Goal: Information Seeking & Learning: Learn about a topic

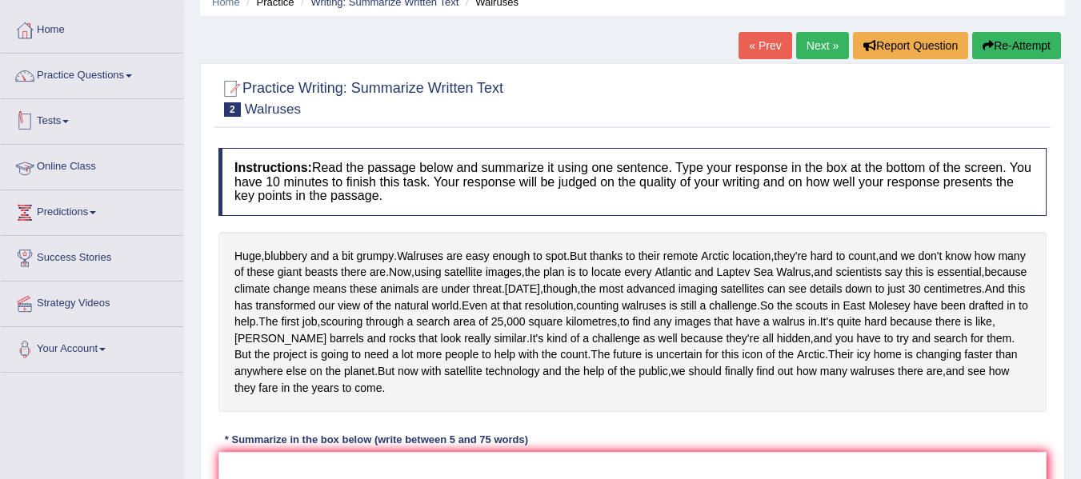
click at [74, 171] on link "Online Class" at bounding box center [92, 165] width 182 height 40
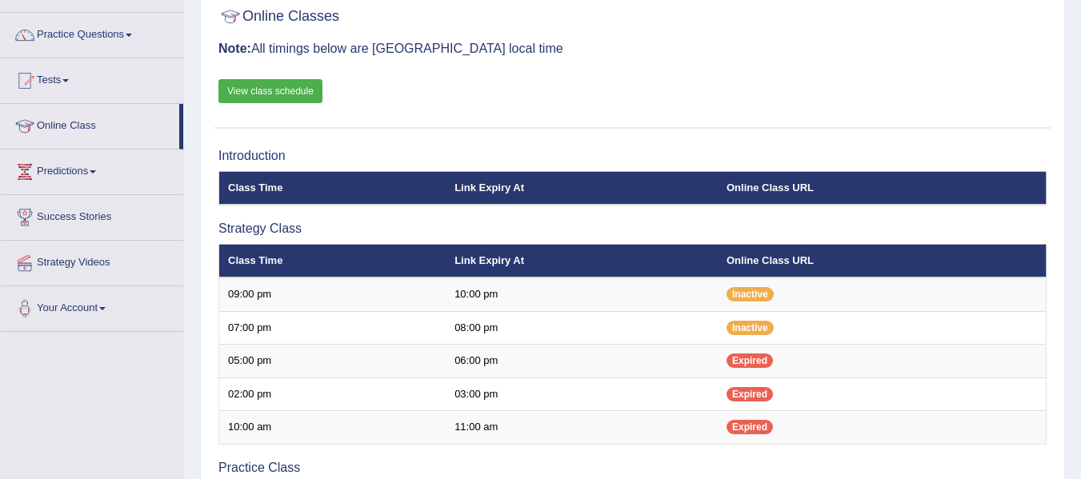
click at [750, 321] on span "Inactive" at bounding box center [749, 328] width 47 height 14
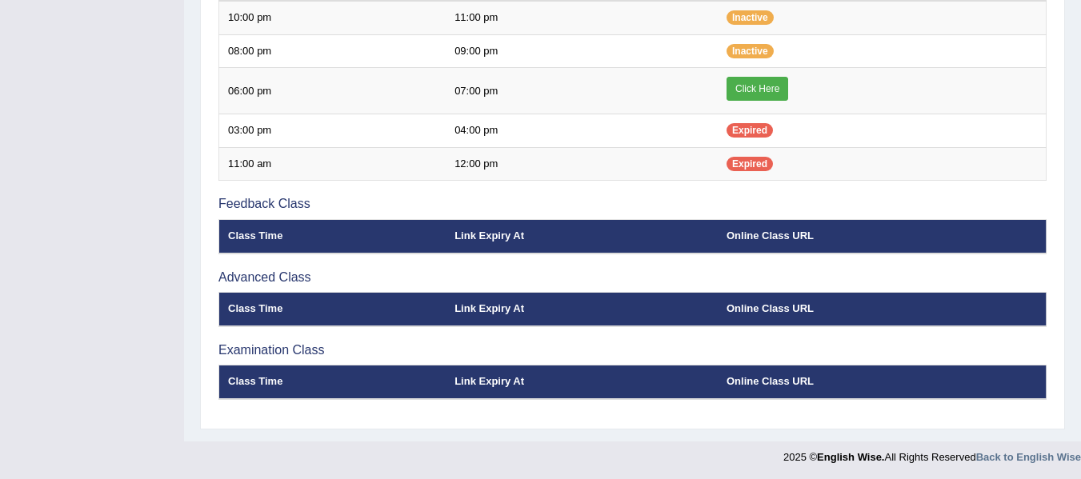
scroll to position [514, 0]
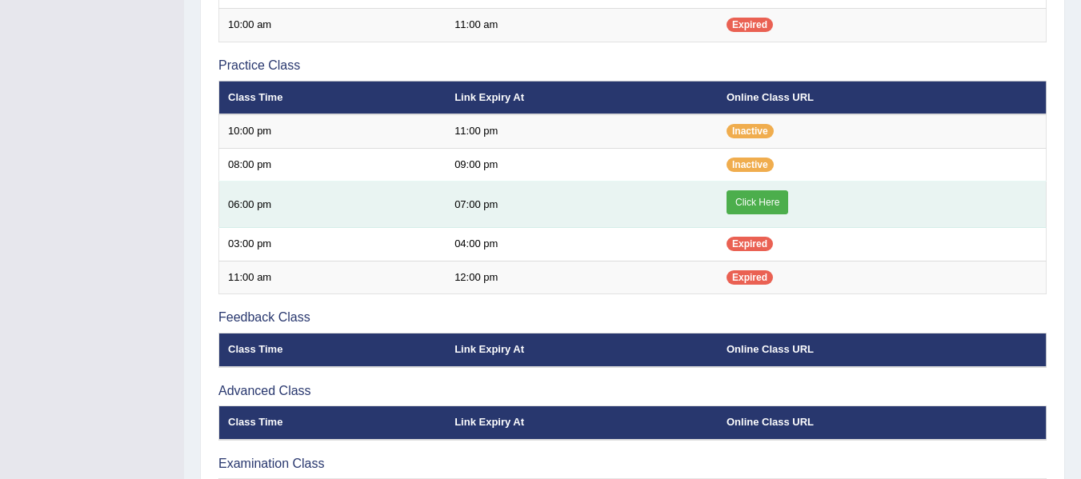
click at [755, 205] on link "Click Here" at bounding box center [757, 202] width 62 height 24
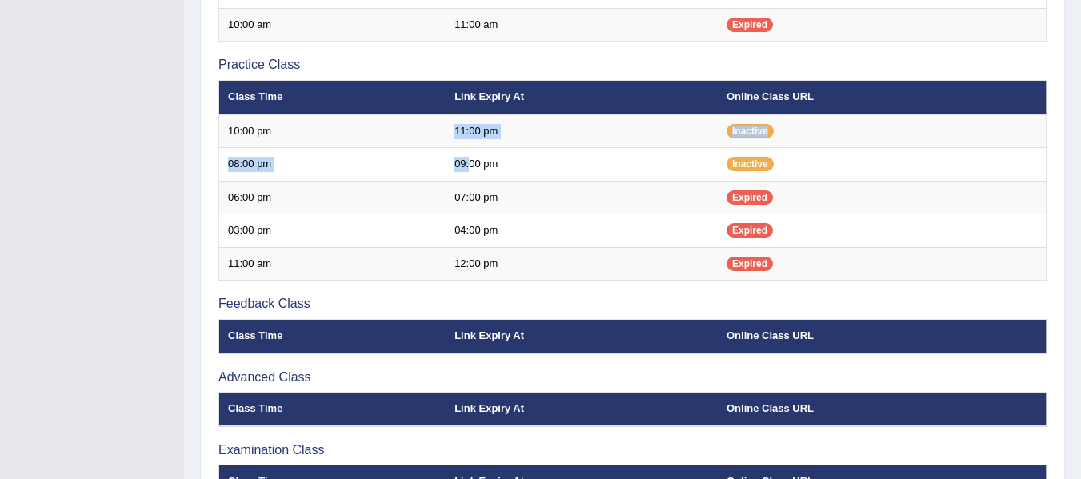
drag, startPoint x: 471, startPoint y: 174, endPoint x: 439, endPoint y: 78, distance: 100.4
click at [439, 78] on div "Introduction Class Time Link Expiry At Online Class URL Strategy Class Class Ti…" at bounding box center [632, 123] width 836 height 796
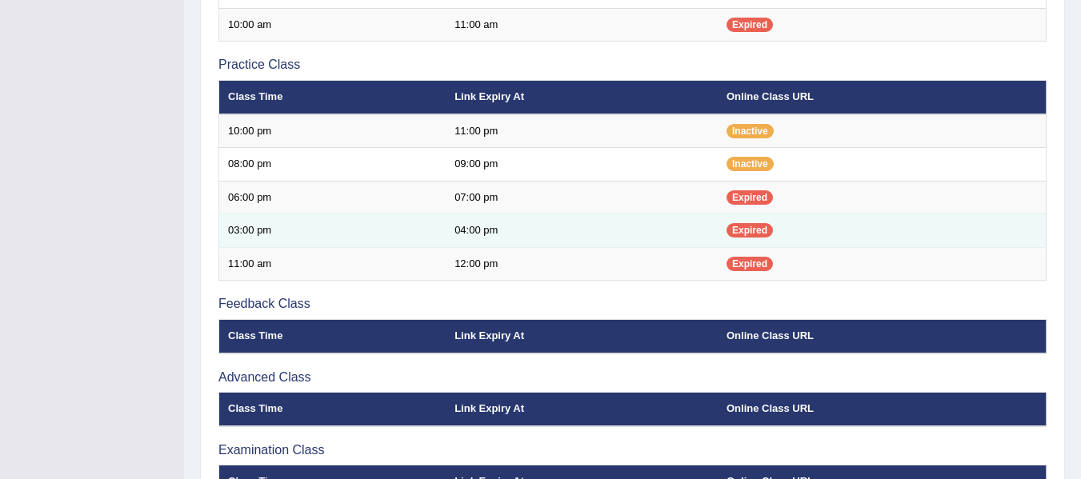
click at [585, 226] on td "04:00 pm" at bounding box center [581, 231] width 272 height 34
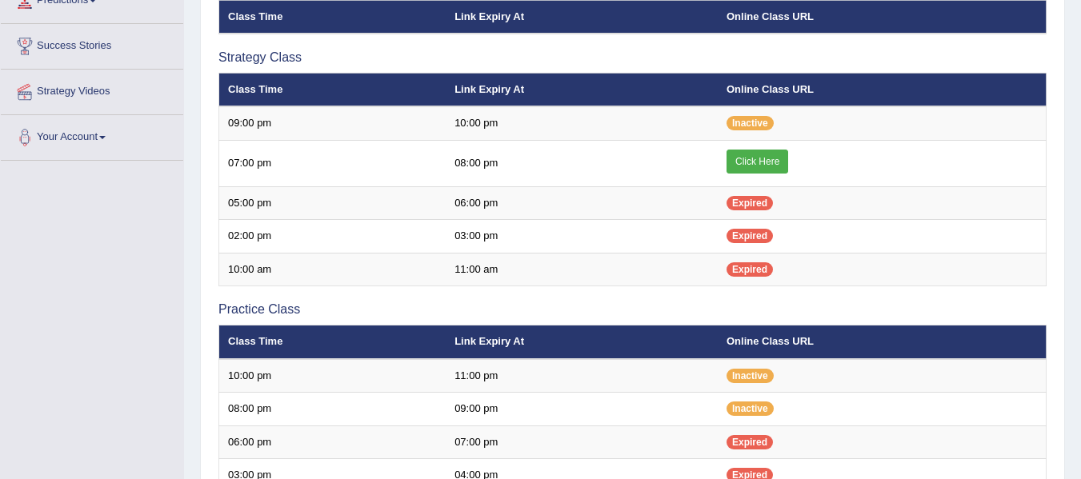
scroll to position [283, 0]
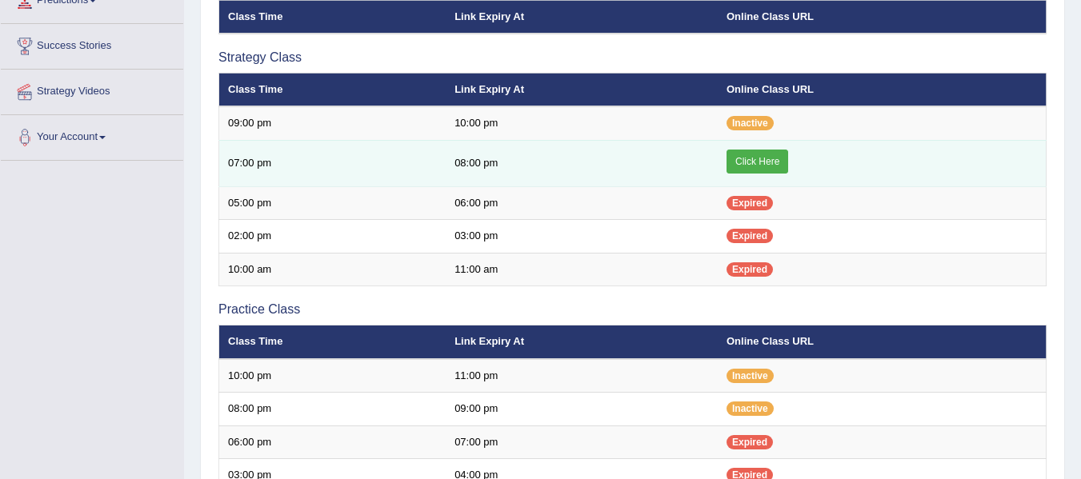
click at [757, 170] on link "Click Here" at bounding box center [757, 162] width 62 height 24
